Goal: Complete application form

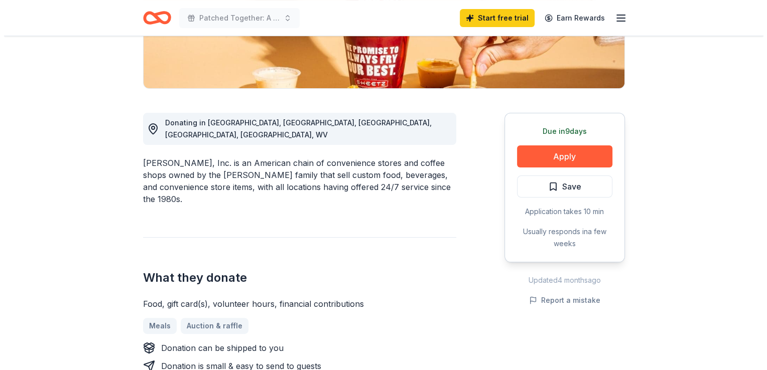
scroll to position [221, 0]
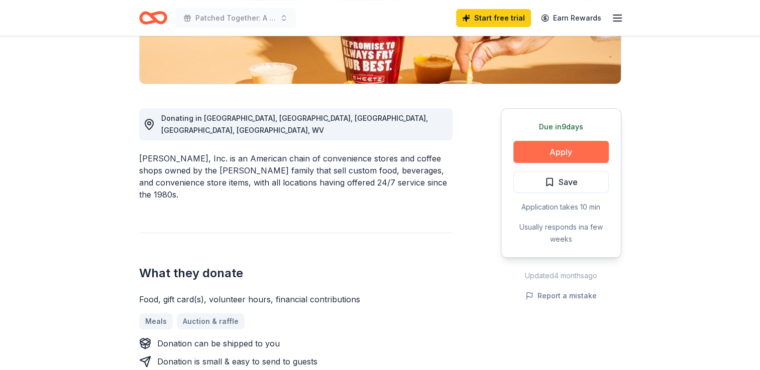
click at [563, 158] on button "Apply" at bounding box center [560, 152] width 95 height 22
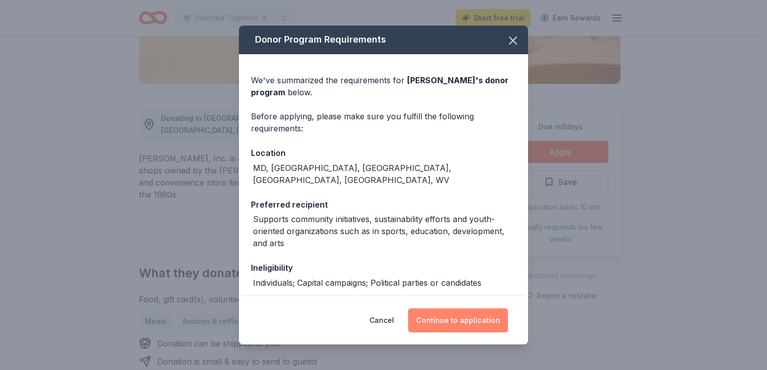
click at [480, 324] on button "Continue to application" at bounding box center [458, 321] width 100 height 24
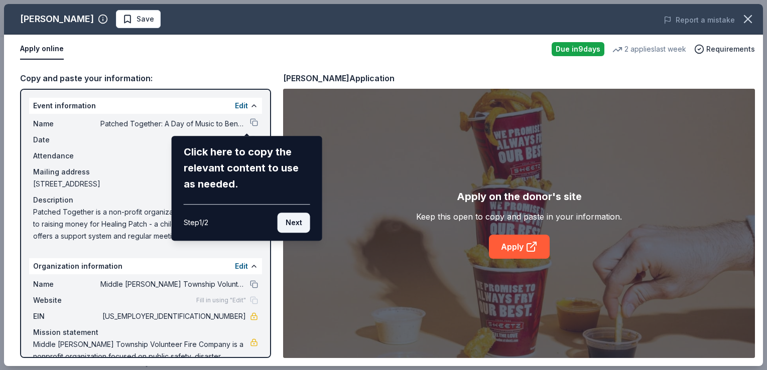
click at [305, 226] on button "Next" at bounding box center [294, 223] width 33 height 20
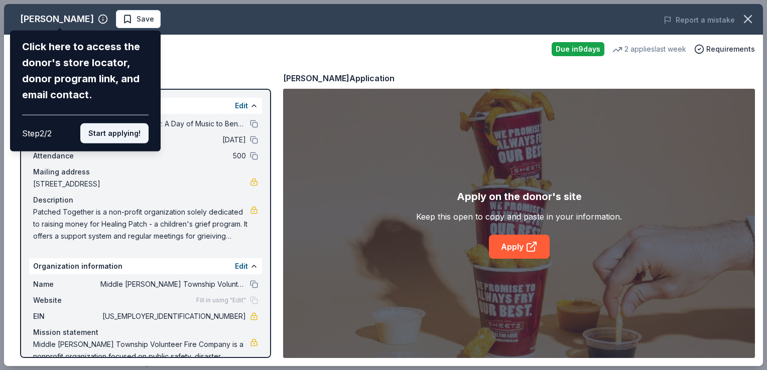
click at [103, 134] on button "Start applying!" at bounding box center [114, 133] width 68 height 20
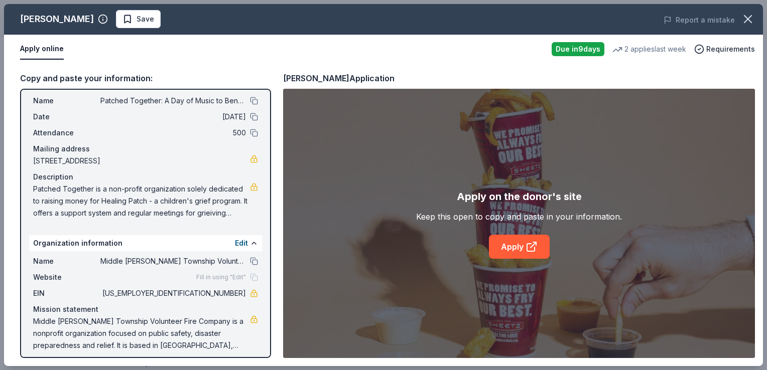
scroll to position [29, 0]
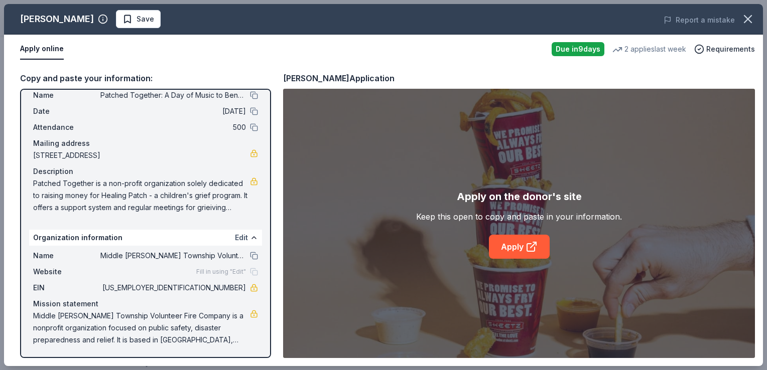
click at [235, 238] on button "Edit" at bounding box center [241, 238] width 13 height 12
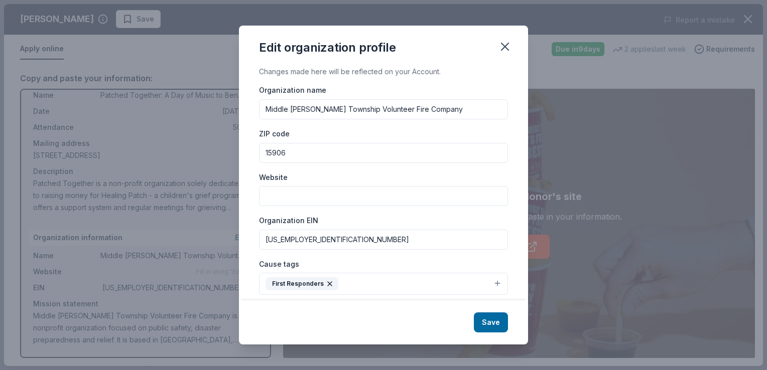
drag, startPoint x: 440, startPoint y: 116, endPoint x: 258, endPoint y: 127, distance: 182.0
click at [258, 127] on div "Changes made here will be reflected on your Account. Organization name Middle […" at bounding box center [383, 183] width 289 height 234
type input "Patched Together Inc"
type input "16601"
click at [295, 199] on input "Website" at bounding box center [383, 196] width 249 height 20
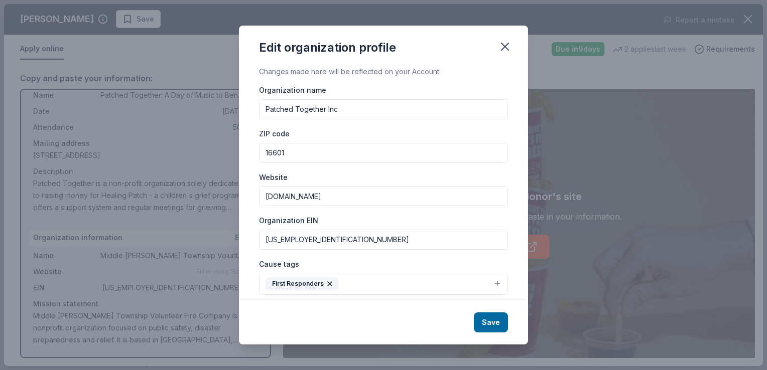
type input "[DOMAIN_NAME]"
drag, startPoint x: 319, startPoint y: 244, endPoint x: 255, endPoint y: 242, distance: 64.3
click at [255, 242] on div "Changes made here will be reflected on your Account. Organization name Patched …" at bounding box center [383, 183] width 289 height 234
type input "[US_EMPLOYER_IDENTIFICATION_NUMBER]"
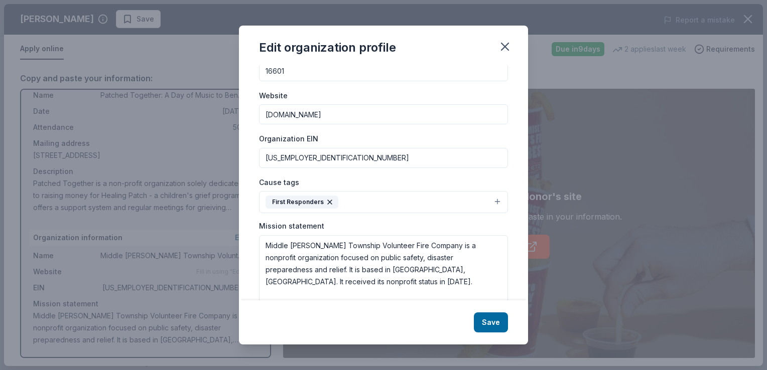
scroll to position [88, 0]
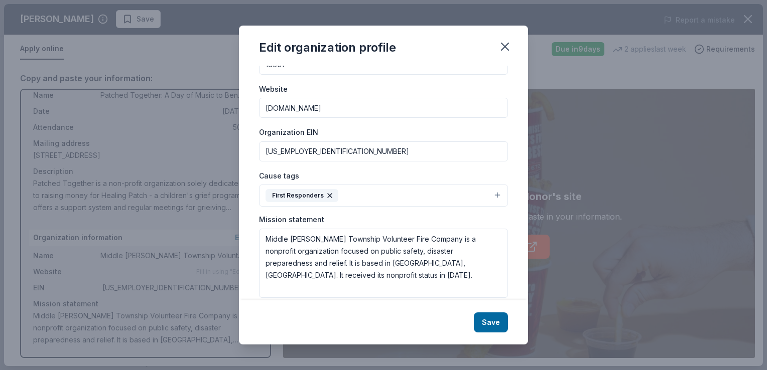
click at [327, 197] on icon "button" at bounding box center [330, 196] width 8 height 8
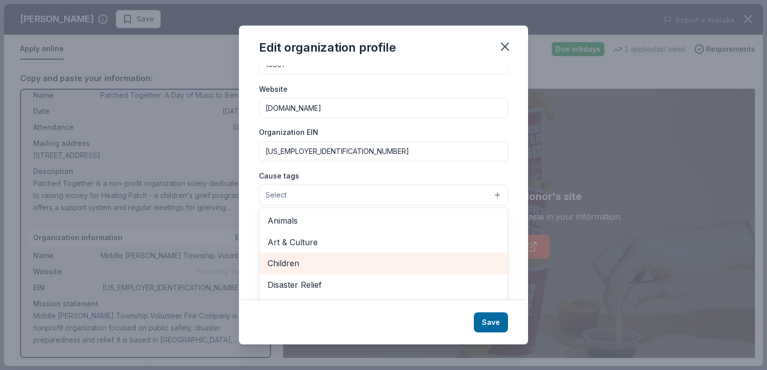
click at [294, 267] on span "Children" at bounding box center [384, 263] width 232 height 13
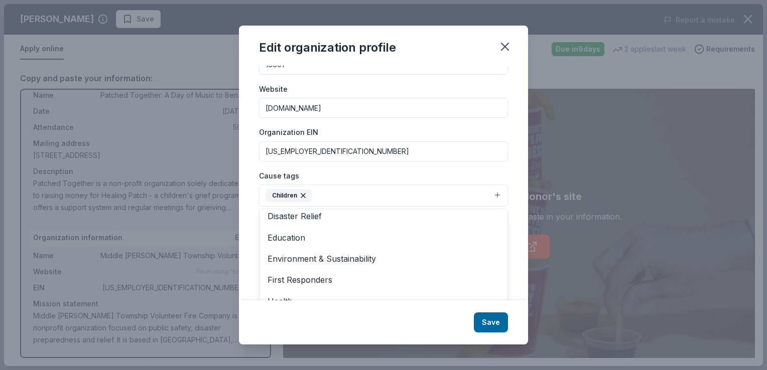
scroll to position [0, 0]
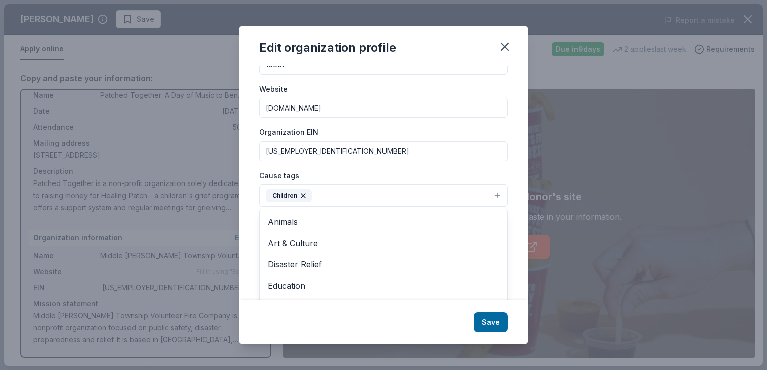
click at [422, 174] on div "Cause tags Children Animals Art & Culture Disaster Relief Education Environment…" at bounding box center [383, 189] width 249 height 38
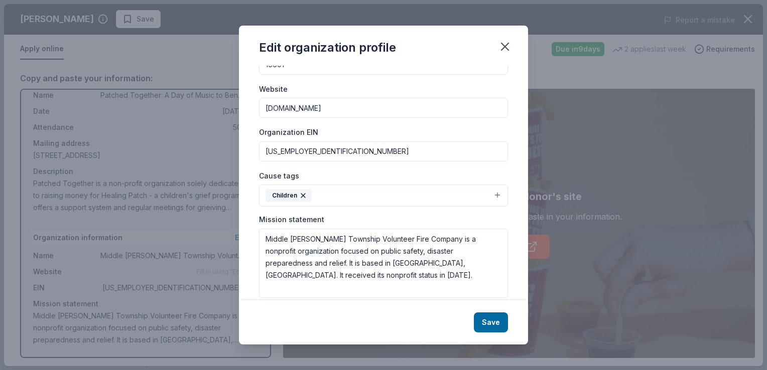
click at [367, 194] on button "Children" at bounding box center [383, 196] width 249 height 22
click at [360, 198] on button "Children" at bounding box center [383, 196] width 249 height 22
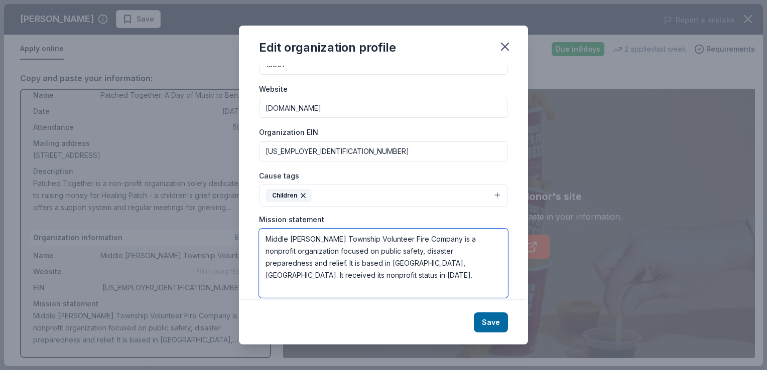
drag, startPoint x: 294, startPoint y: 276, endPoint x: 261, endPoint y: 230, distance: 56.8
click at [261, 230] on textarea "Middle [PERSON_NAME] Township Volunteer Fire Company is a nonprofit organizatio…" at bounding box center [383, 263] width 249 height 69
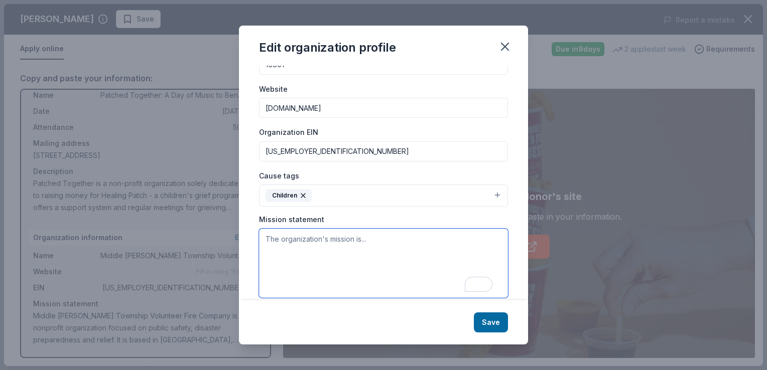
click at [374, 240] on textarea "To enrich screen reader interactions, please activate Accessibility in Grammarl…" at bounding box center [383, 263] width 249 height 69
type textarea "T"
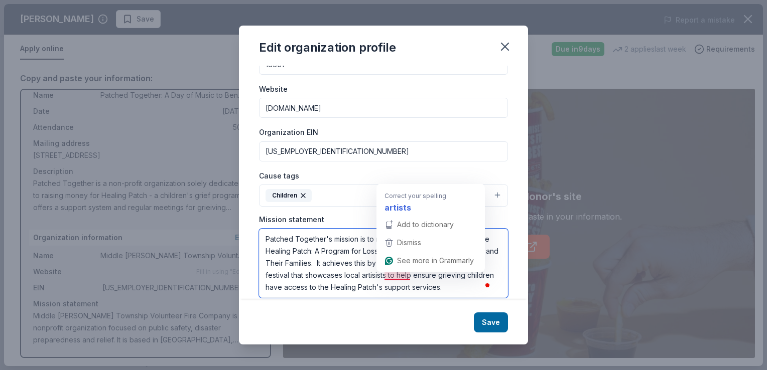
click at [398, 277] on textarea "Patched Together's mission is to raise funds and awareness for the Healing Patc…" at bounding box center [383, 263] width 249 height 69
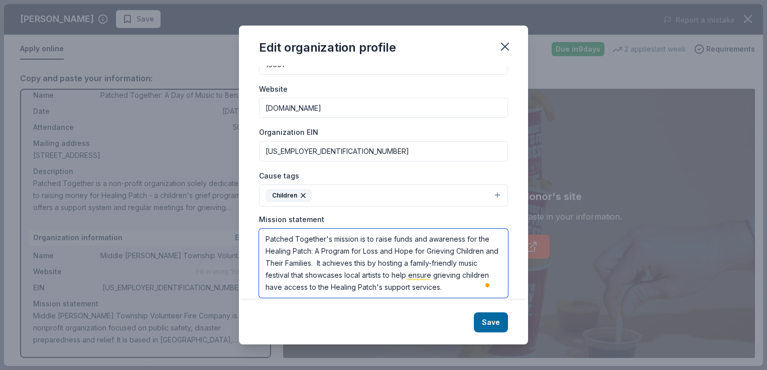
click at [451, 269] on textarea "Patched Together's mission is to raise funds and awareness for the Healing Patc…" at bounding box center [383, 263] width 249 height 69
drag, startPoint x: 393, startPoint y: 250, endPoint x: 353, endPoint y: 255, distance: 39.9
click at [353, 255] on textarea "Patched Together's mission is to raise funds and awareness for the Healing Patc…" at bounding box center [383, 263] width 249 height 69
drag, startPoint x: 362, startPoint y: 252, endPoint x: 352, endPoint y: 252, distance: 10.1
click at [352, 252] on textarea "Patched Together's mission is to raise funds and awareness for the Healing Patc…" at bounding box center [383, 263] width 249 height 69
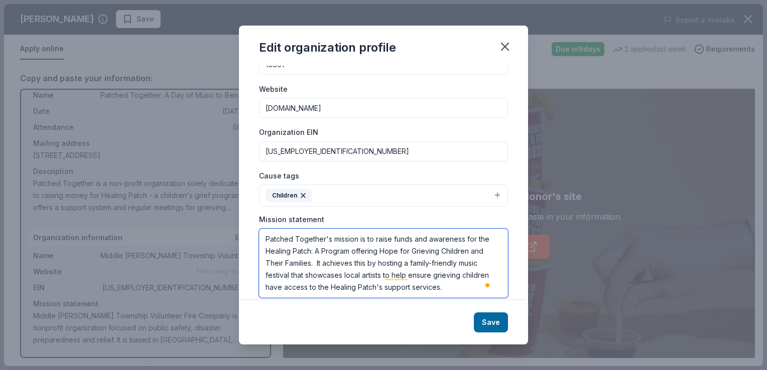
click at [328, 253] on textarea "Patched Together's mission is to raise funds and awareness for the Healing Patc…" at bounding box center [383, 263] width 249 height 69
click at [327, 252] on textarea "Patched Together's mission is to raise funds and awareness for the Healing Patc…" at bounding box center [383, 263] width 249 height 69
click at [386, 250] on textarea "Patched Together's mission is to raise funds and awareness for the Healing Patc…" at bounding box center [383, 263] width 249 height 69
click at [413, 250] on textarea "Patched Together's mission is to raise funds and awareness for the Healing Patc…" at bounding box center [383, 263] width 249 height 69
click at [442, 251] on textarea "Patched Together's mission is to raise funds and awareness for the Healing Patc…" at bounding box center [383, 263] width 249 height 69
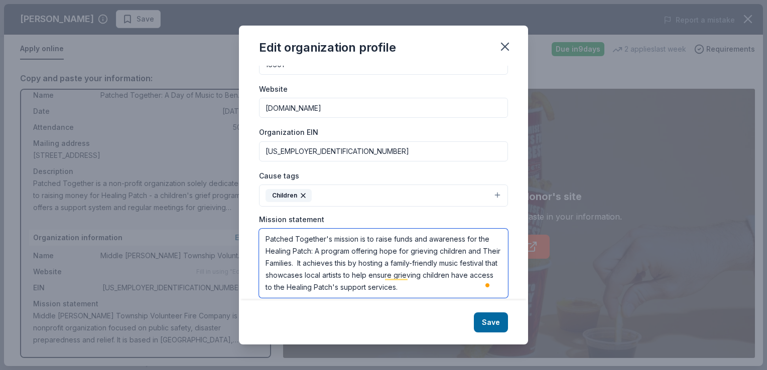
click at [269, 263] on textarea "Patched Together's mission is to raise funds and awareness for the Healing Patc…" at bounding box center [383, 263] width 249 height 69
click at [287, 262] on textarea "Patched Together's mission is to raise funds and awareness for the Healing Patc…" at bounding box center [383, 263] width 249 height 69
click at [442, 257] on textarea "Patched Together's mission is to raise funds and awareness for the Healing Patc…" at bounding box center [383, 263] width 249 height 69
type textarea "Patched Together's mission is to raise funds and awareness for the Healing Patc…"
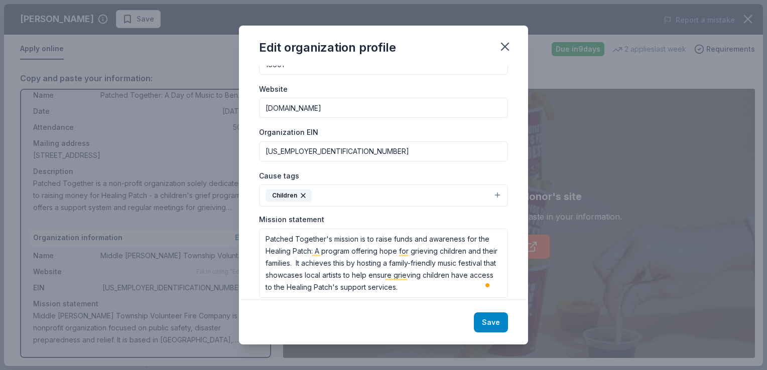
click at [489, 316] on button "Save" at bounding box center [491, 323] width 34 height 20
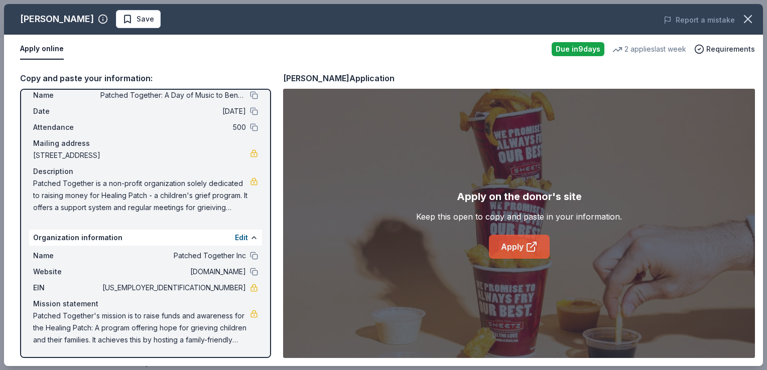
click at [524, 242] on link "Apply" at bounding box center [519, 247] width 61 height 24
